Goal: Check status: Check status

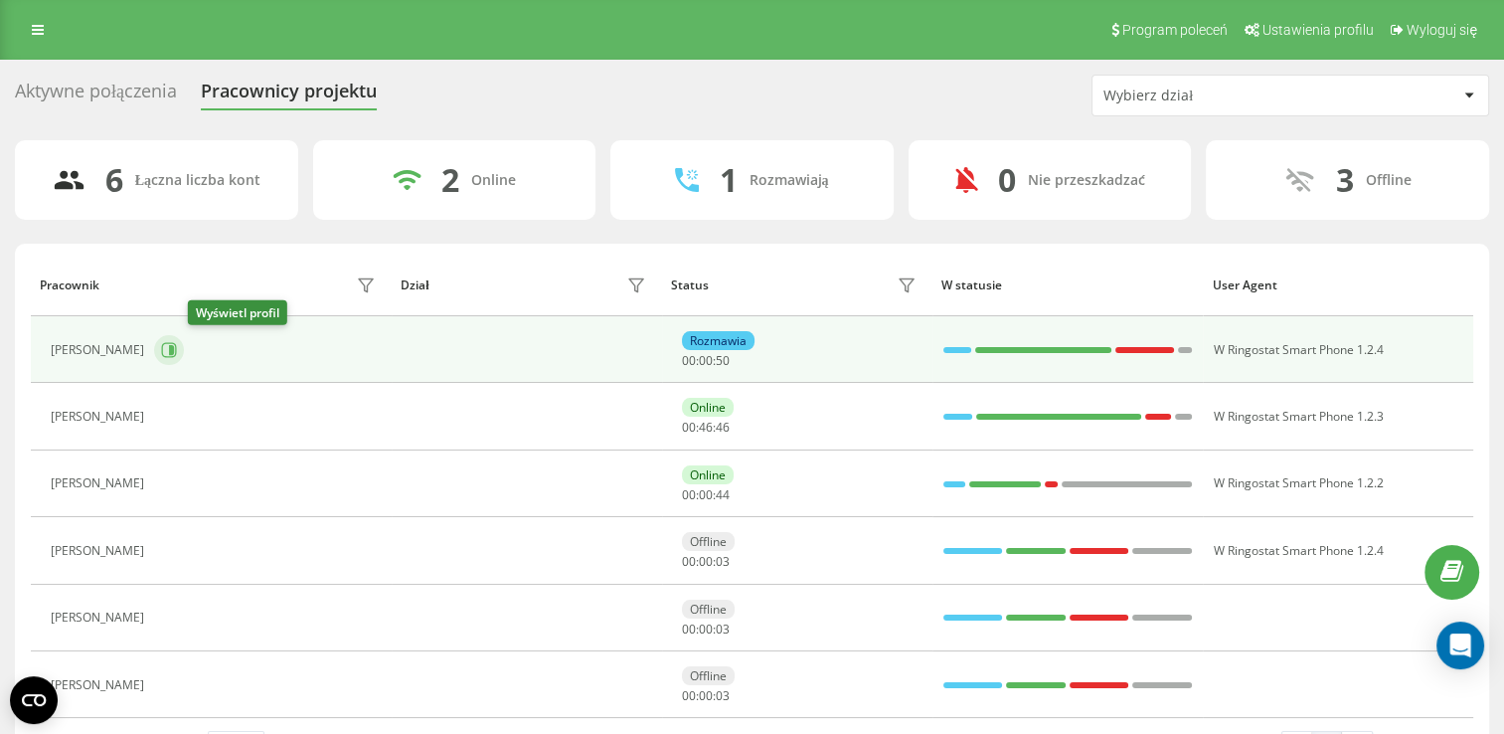
click at [177, 354] on icon at bounding box center [169, 350] width 16 height 16
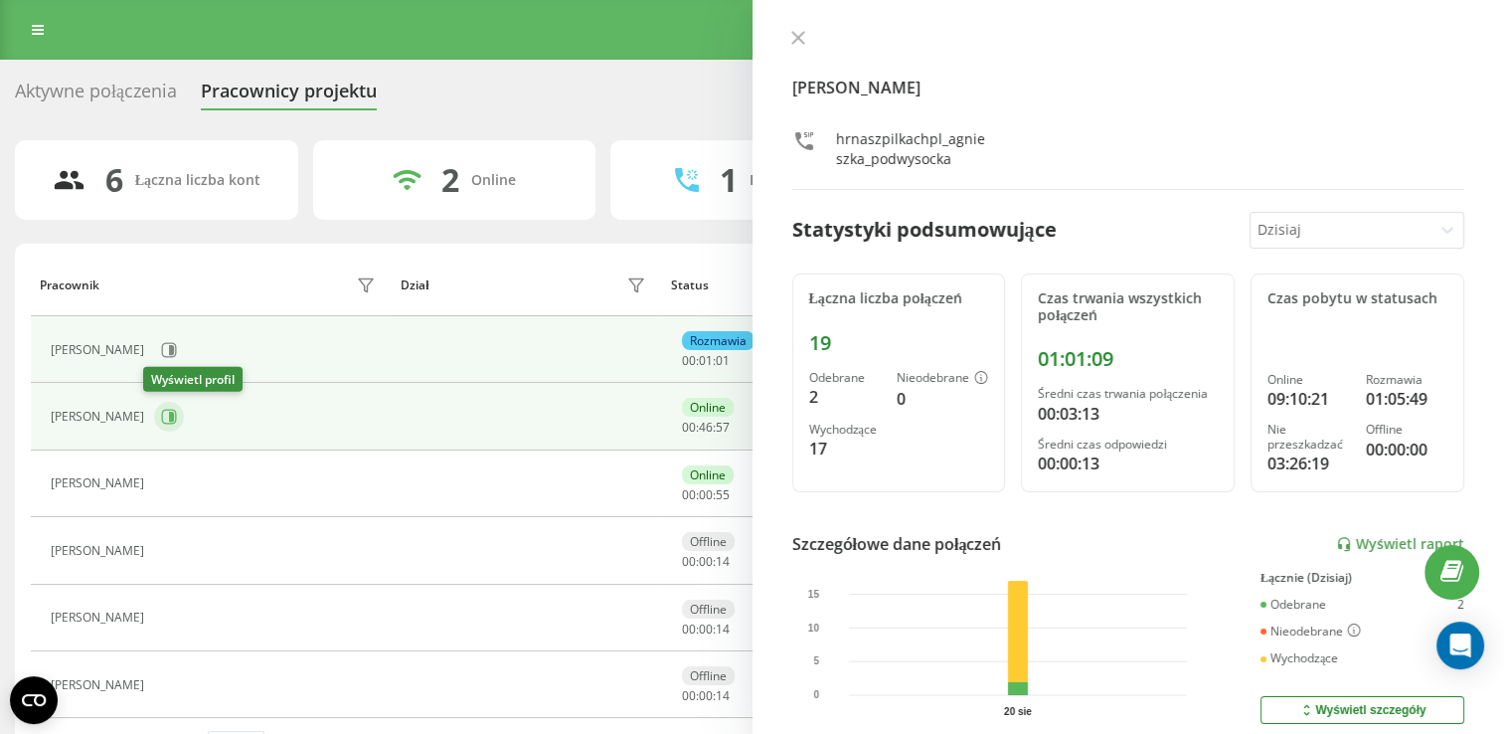
click at [155, 424] on button at bounding box center [169, 417] width 30 height 30
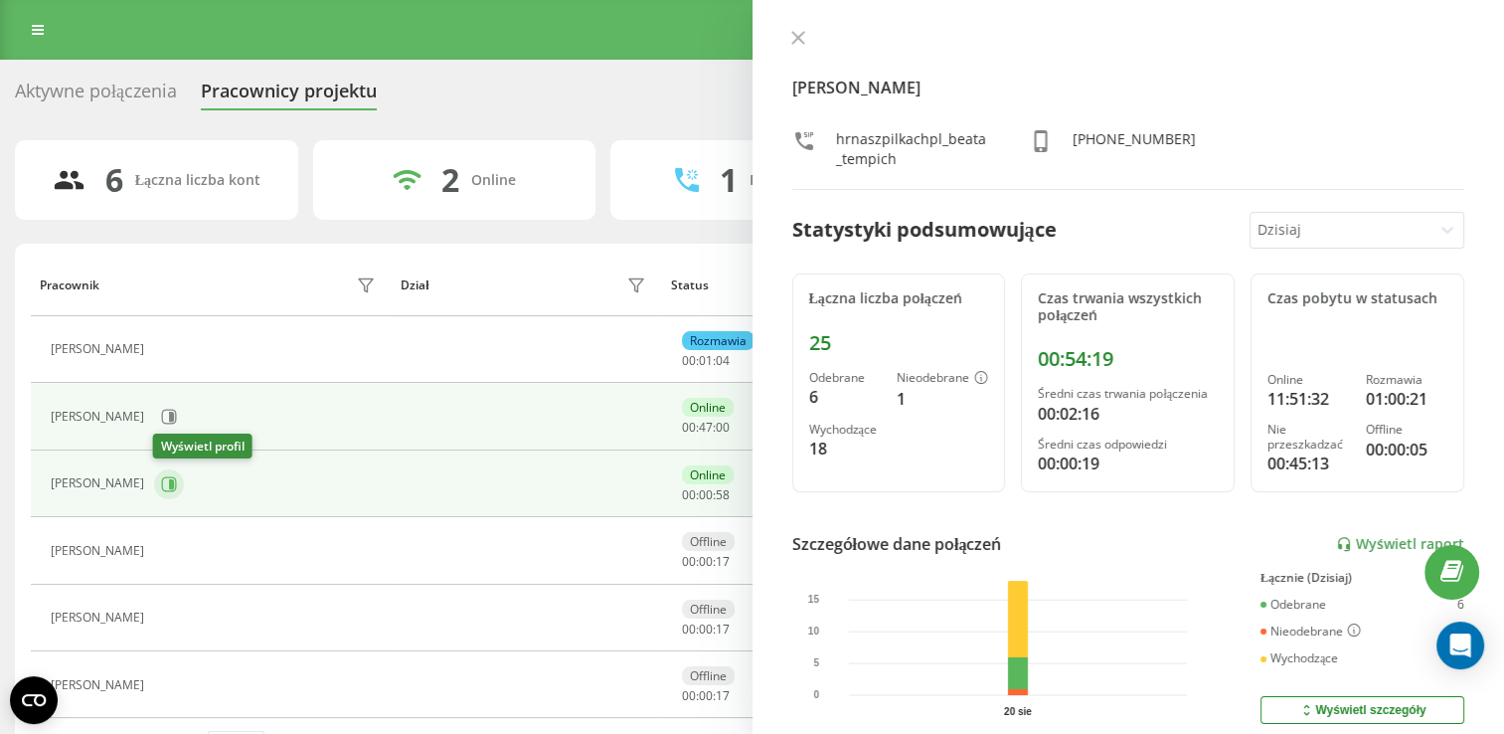
click at [173, 486] on icon at bounding box center [169, 484] width 16 height 16
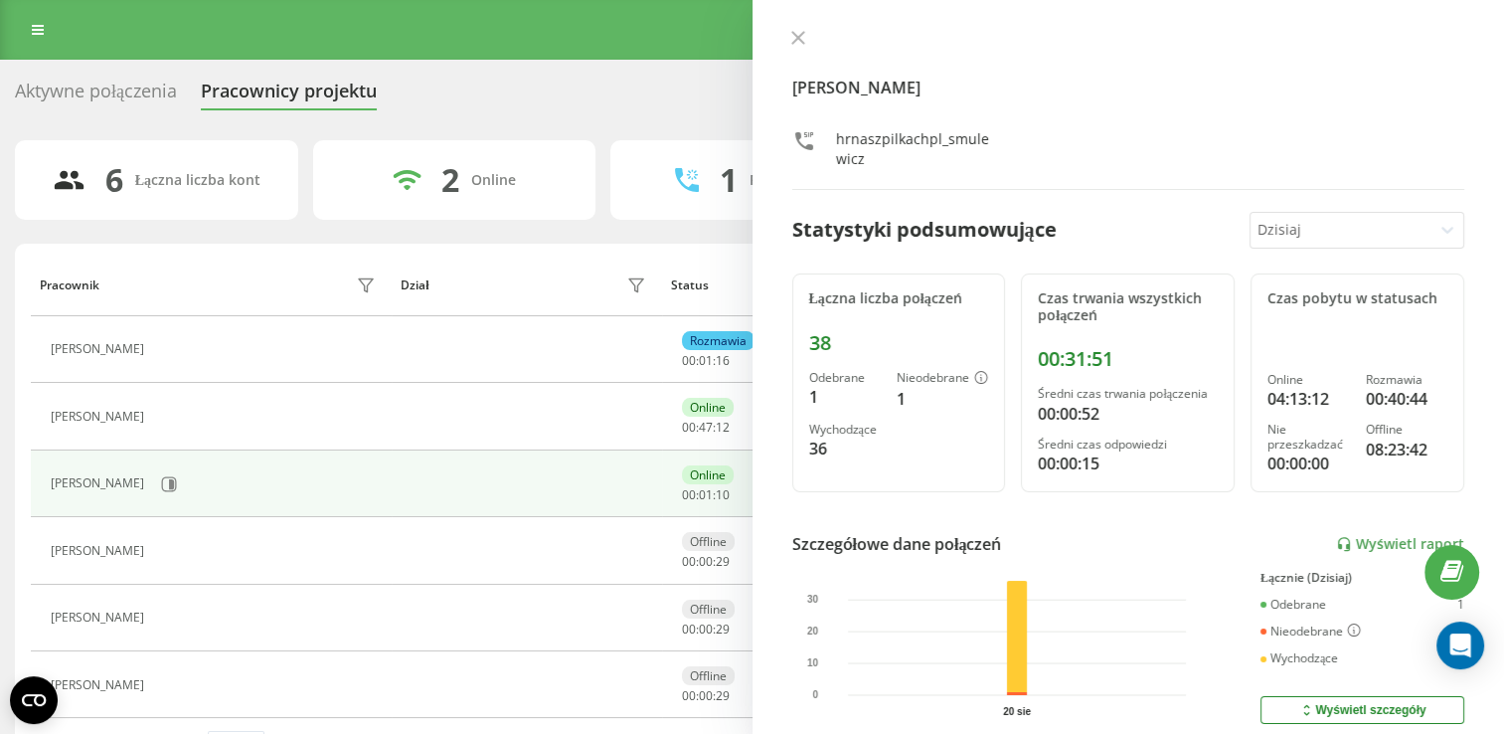
click at [270, 236] on div "6 Łączna liczba kont 2 Online 1 Rozmawiają 0 Nie przeszkadzać 3 Offline Pracown…" at bounding box center [752, 460] width 1474 height 640
click at [803, 43] on icon at bounding box center [797, 38] width 12 height 12
